Goal: Task Accomplishment & Management: Use online tool/utility

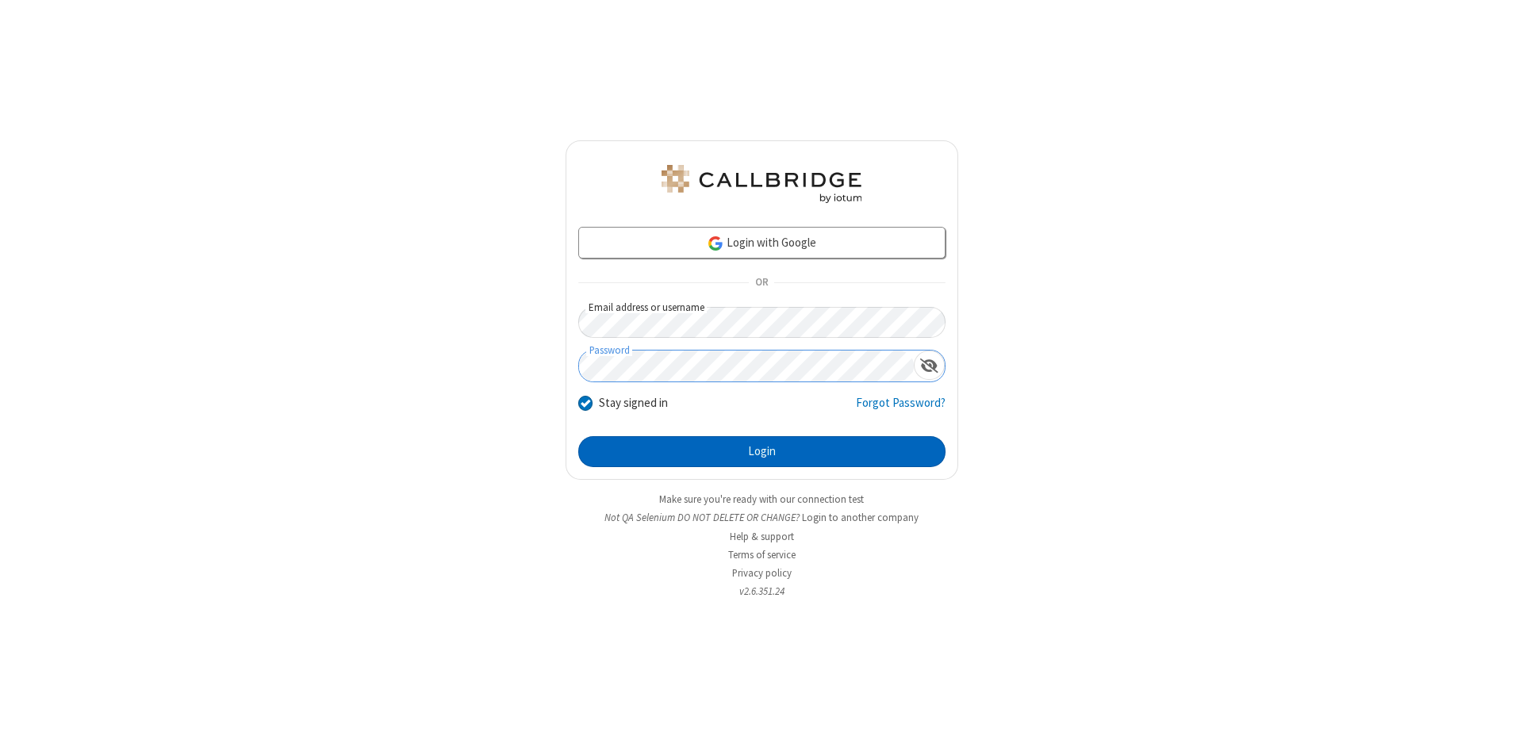
click at [761, 452] on button "Login" at bounding box center [761, 452] width 367 height 32
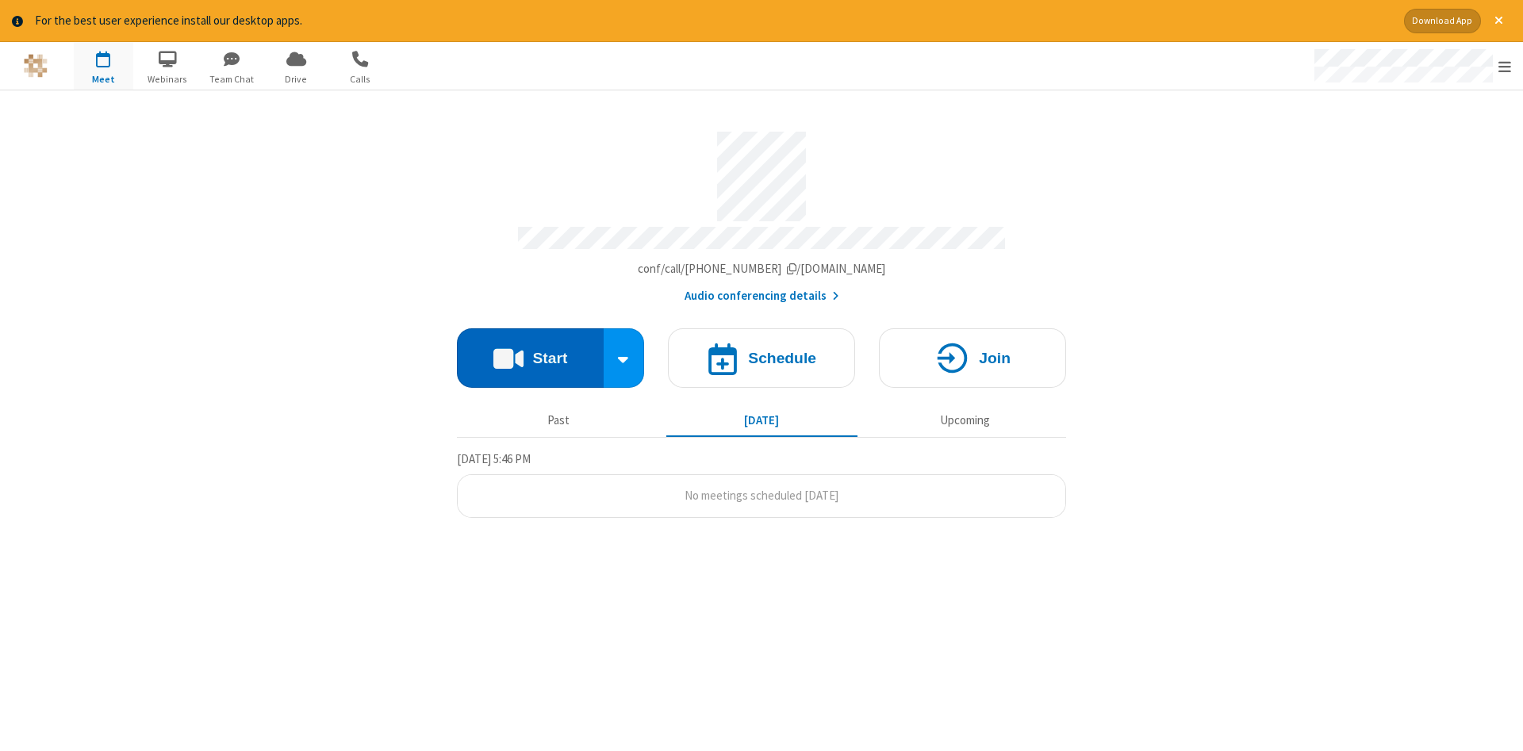
click at [530, 352] on button "Start" at bounding box center [530, 357] width 147 height 59
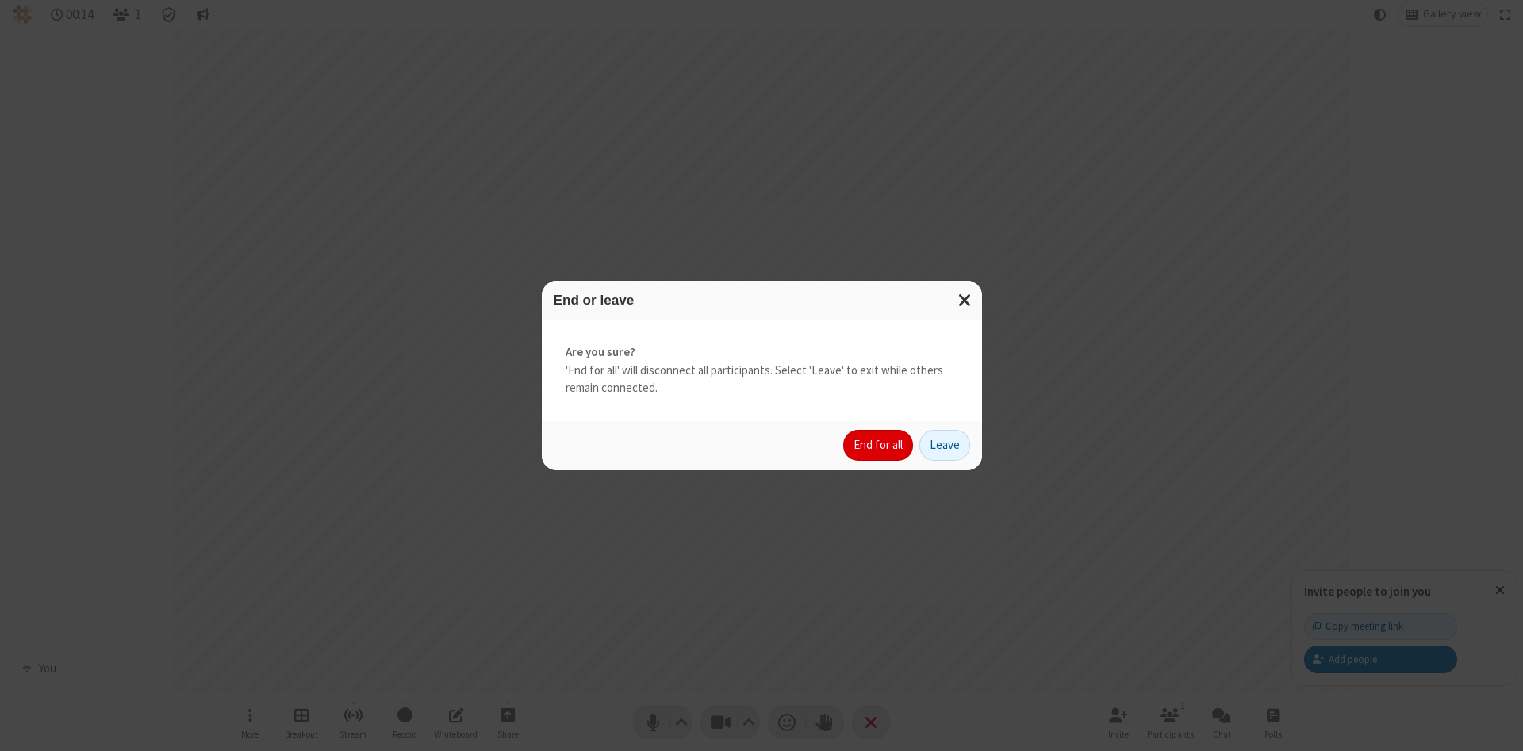
click at [879, 445] on button "End for all" at bounding box center [878, 446] width 70 height 32
